Goal: Find contact information: Find contact information

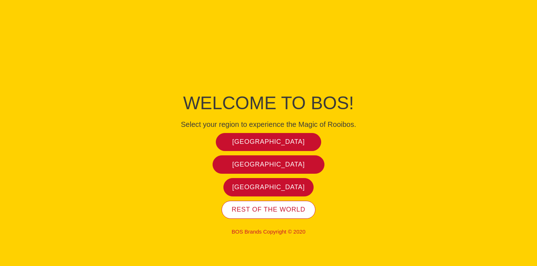
click at [270, 212] on span "Rest of the world" at bounding box center [269, 210] width 74 height 8
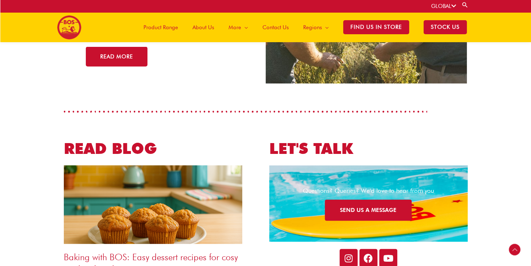
scroll to position [1760, 0]
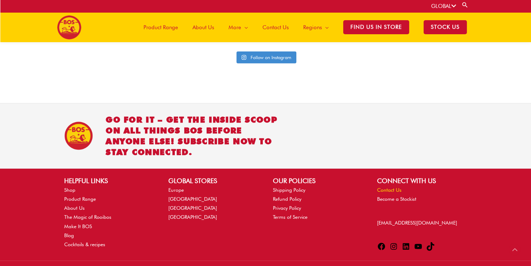
click at [379, 187] on link "Contact Us" at bounding box center [389, 190] width 25 height 6
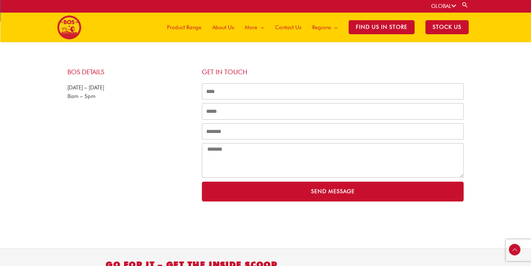
scroll to position [128, 0]
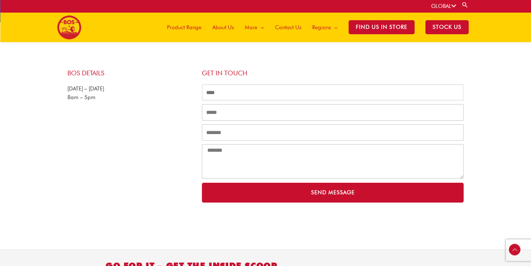
click at [224, 89] on input "Name" at bounding box center [333, 92] width 262 height 17
click at [172, 83] on div "BOS Details Monday – Friday 8am – 5pm" at bounding box center [131, 136] width 135 height 141
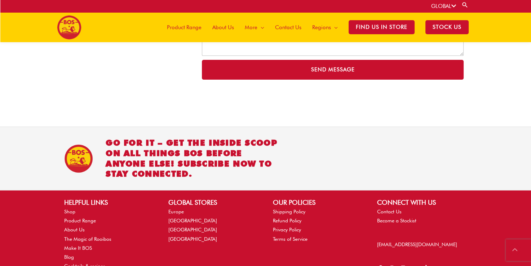
scroll to position [286, 0]
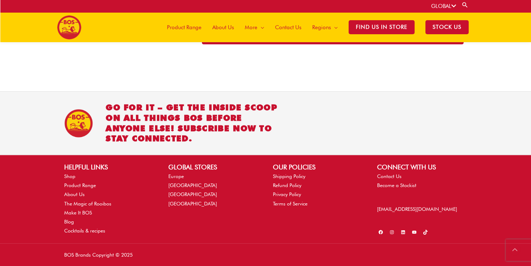
click at [431, 8] on link "GLOBAL" at bounding box center [443, 6] width 25 height 6
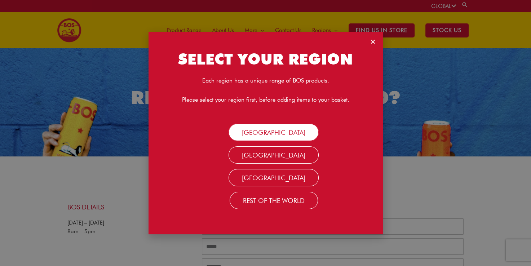
click at [268, 134] on link "[GEOGRAPHIC_DATA]" at bounding box center [274, 132] width 90 height 17
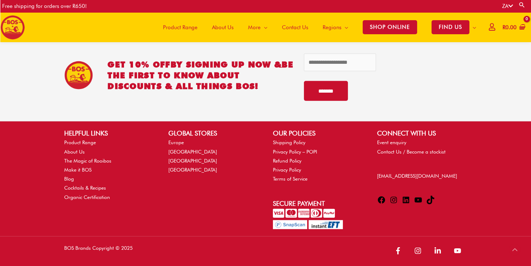
scroll to position [1561, 0]
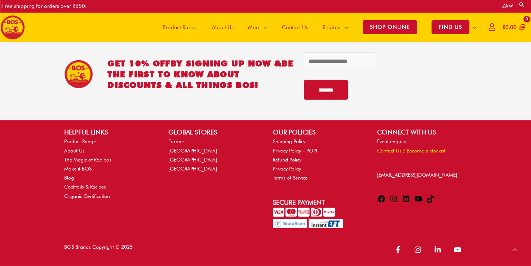
click at [402, 151] on link "Contact Us / Become a stockist" at bounding box center [411, 151] width 69 height 6
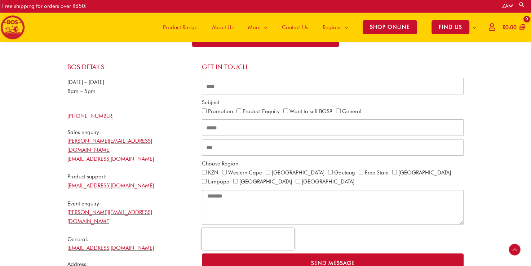
scroll to position [173, 0]
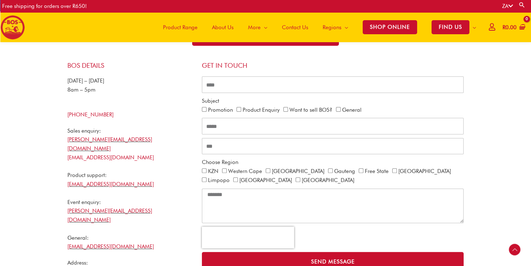
drag, startPoint x: 127, startPoint y: 114, endPoint x: 53, endPoint y: 113, distance: 73.2
click at [53, 113] on section "BOS Details [DATE] – [DATE] 8am – 5pm [PHONE_NUMBER] Sales enquiry: [PERSON_NAM…" at bounding box center [265, 204] width 531 height 309
copy link "[PHONE_NUMBER]"
